Goal: Find specific page/section: Find specific page/section

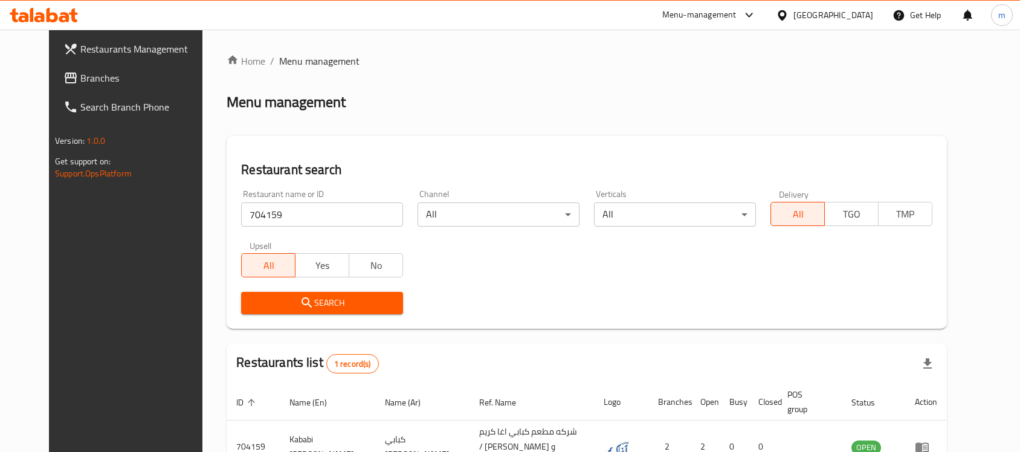
scroll to position [77, 0]
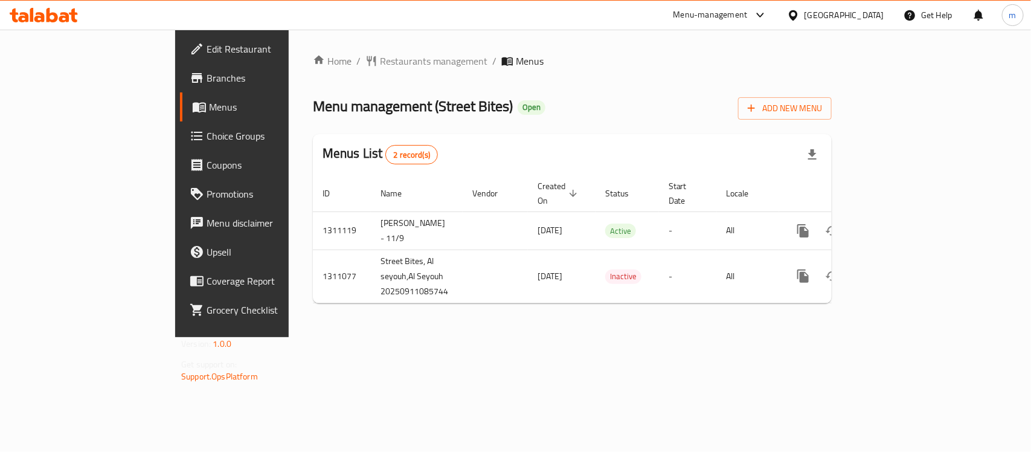
drag, startPoint x: 587, startPoint y: 43, endPoint x: 562, endPoint y: 56, distance: 28.4
click at [587, 43] on div "Home / Restaurants management / Menus Menu management ( Street Bites ) Open Add…" at bounding box center [572, 184] width 567 height 308
click at [380, 65] on span "Restaurants management" at bounding box center [434, 61] width 108 height 14
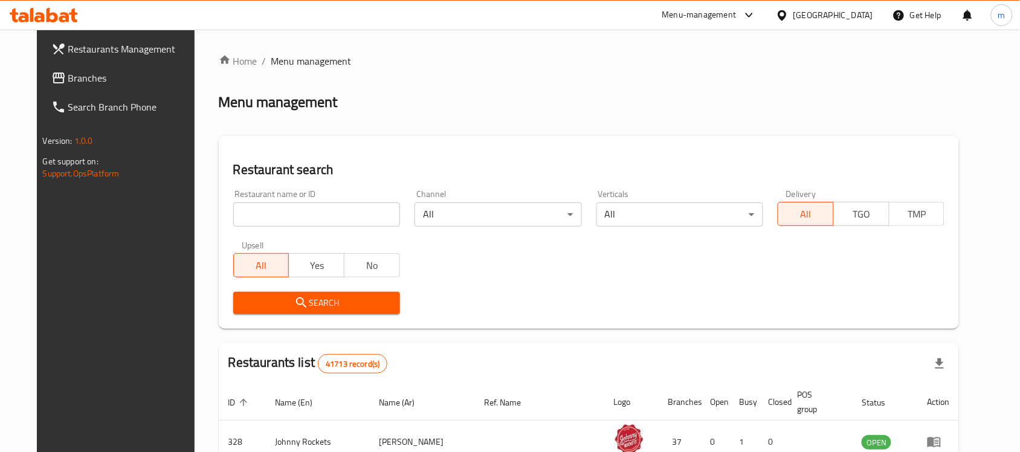
click at [280, 228] on div "Home / Menu management Menu management Restaurant search Restaurant name or ID …" at bounding box center [589, 426] width 741 height 744
drag, startPoint x: 291, startPoint y: 212, endPoint x: 299, endPoint y: 201, distance: 13.9
click at [291, 212] on input "search" at bounding box center [316, 214] width 167 height 24
paste input "705714"
type input "705714"
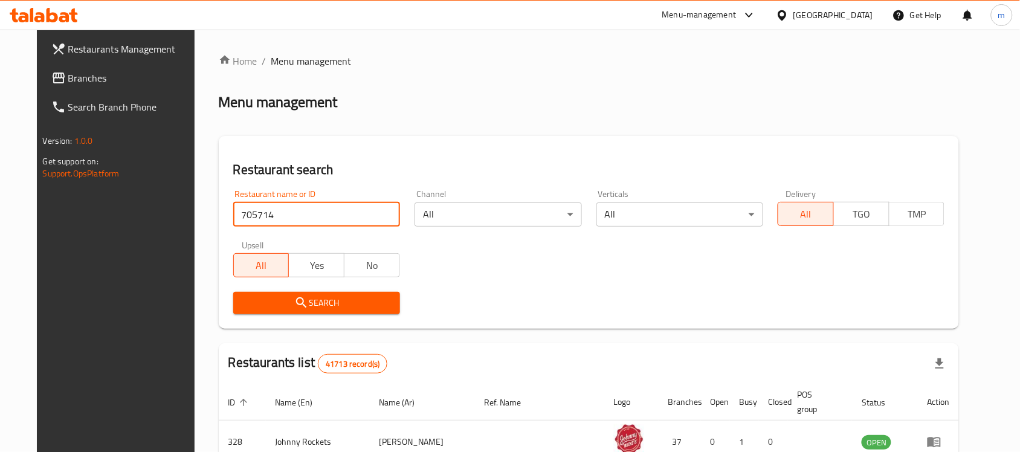
click button "Search" at bounding box center [316, 303] width 167 height 22
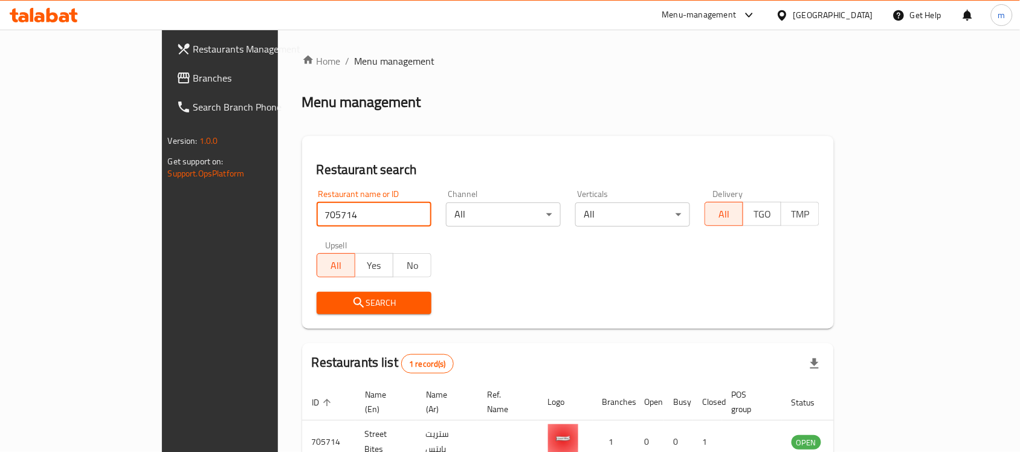
scroll to position [63, 0]
